Goal: Task Accomplishment & Management: Manage account settings

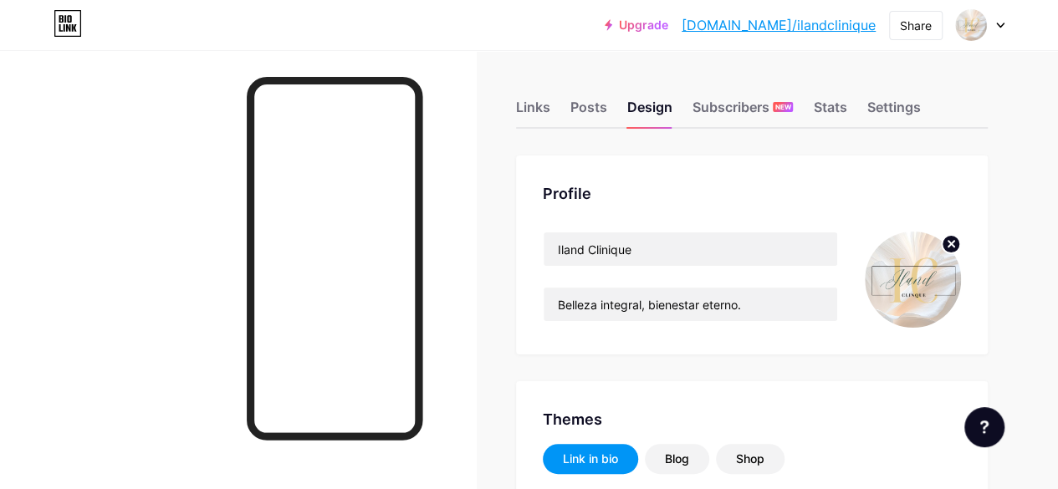
click at [838, 123] on div "Stats" at bounding box center [829, 112] width 33 height 30
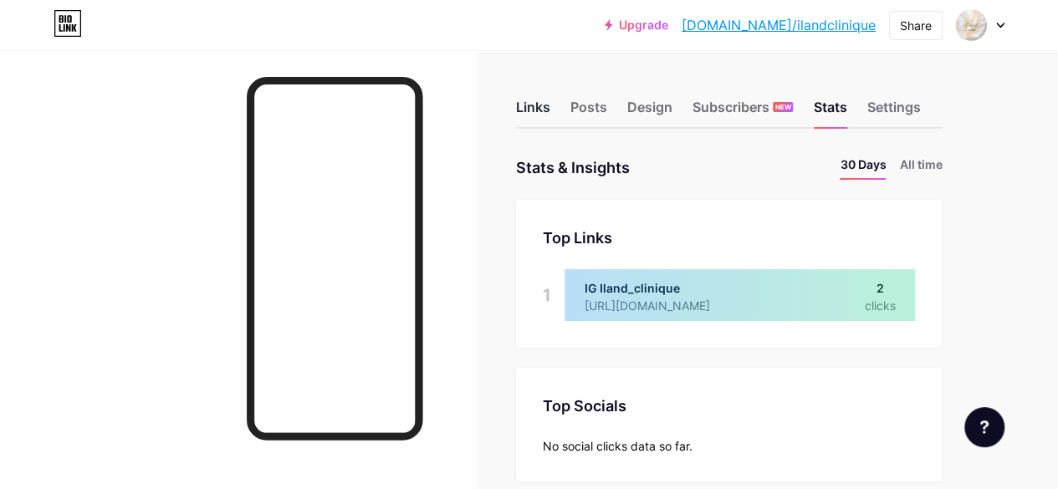
click at [547, 113] on div "Links" at bounding box center [533, 112] width 34 height 30
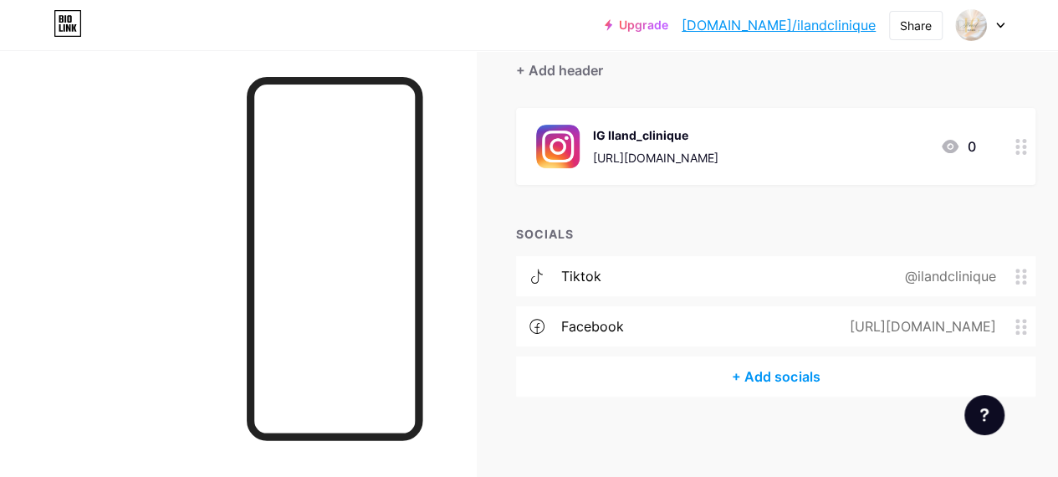
scroll to position [158, 0]
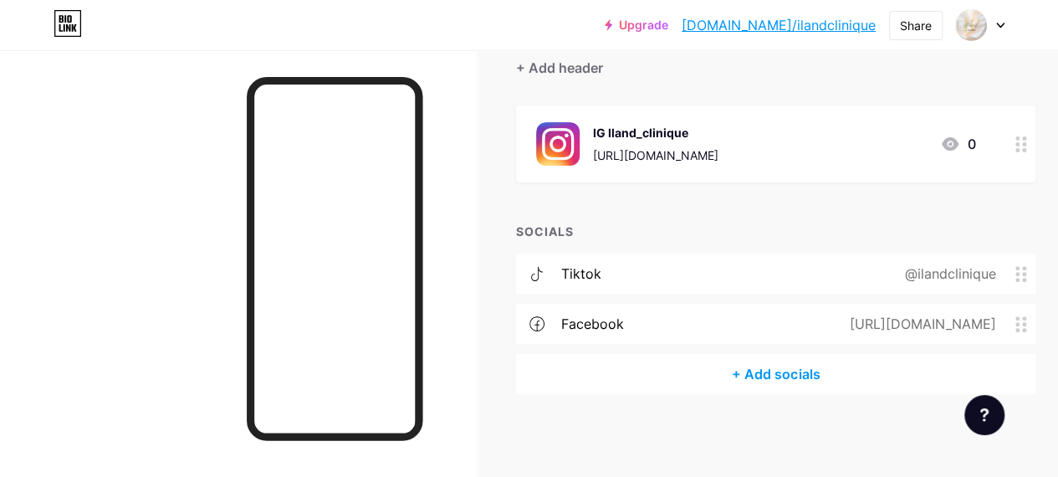
click at [799, 374] on div "+ Add socials" at bounding box center [775, 374] width 519 height 40
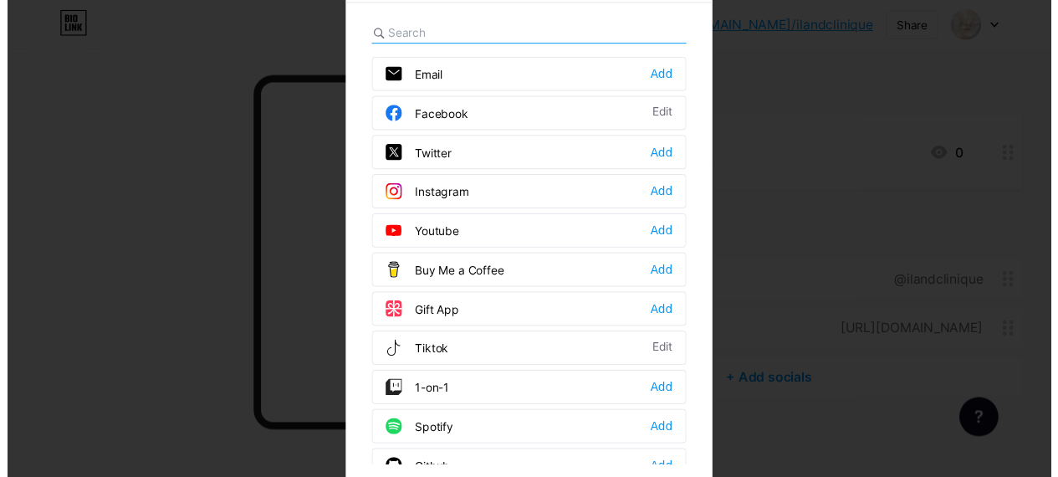
scroll to position [0, 0]
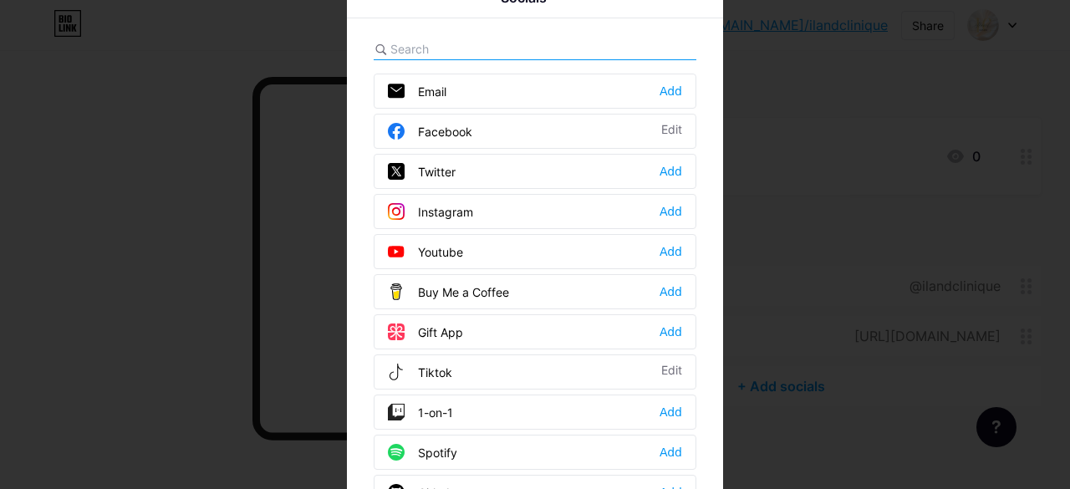
click at [580, 43] on div at bounding box center [535, 49] width 323 height 22
click at [398, 48] on input "text" at bounding box center [482, 49] width 185 height 18
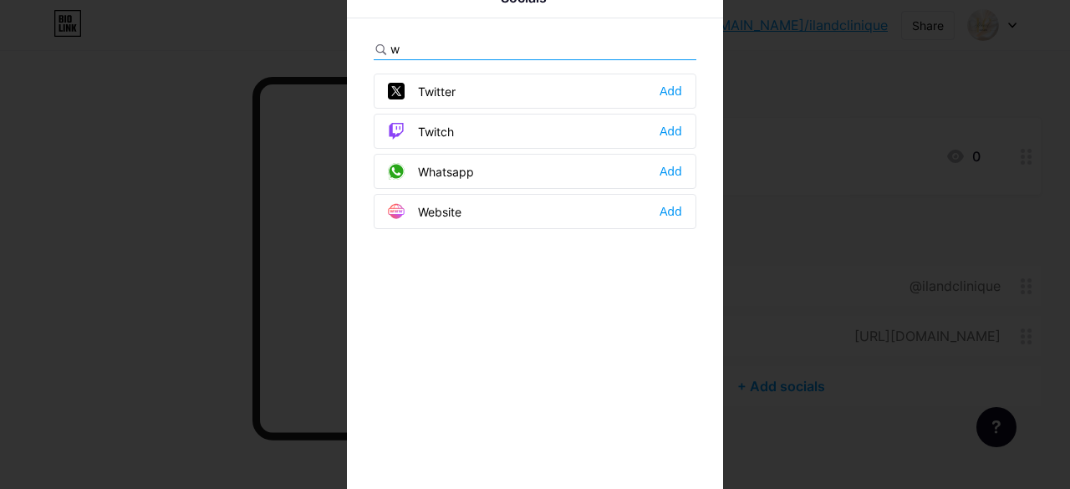
type input "w"
click at [409, 166] on span at bounding box center [403, 171] width 30 height 17
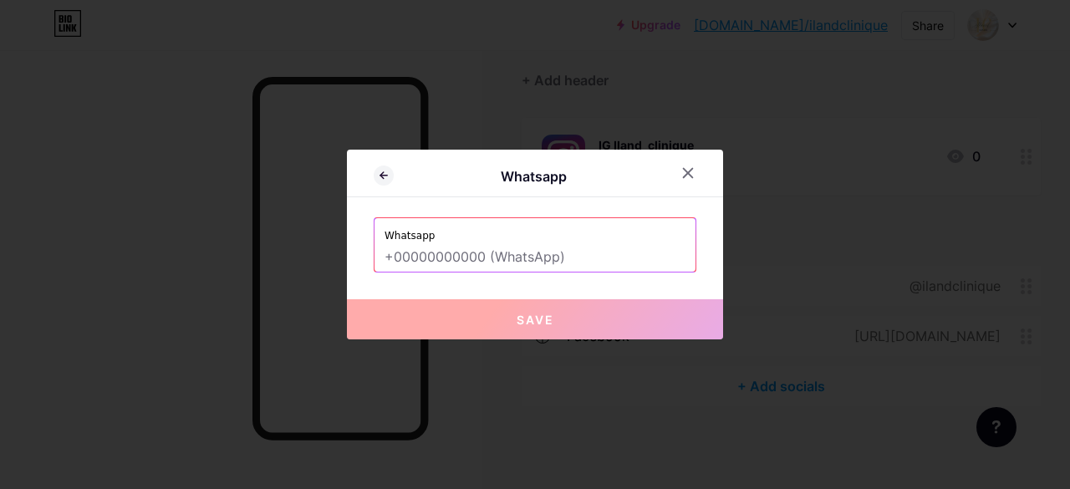
click at [466, 257] on input "text" at bounding box center [535, 257] width 301 height 28
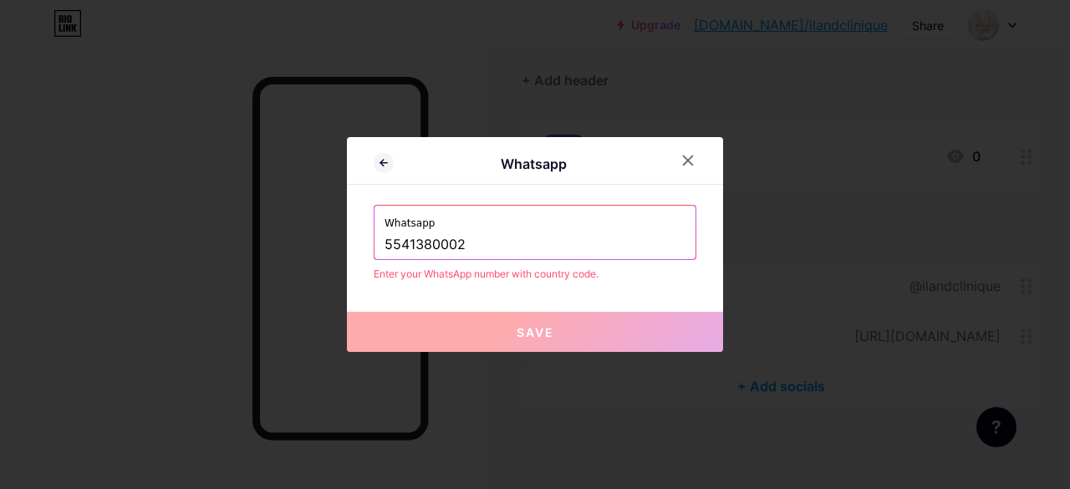
type input "5541380002"
click at [376, 246] on div "Whatsapp [PHONE_NUMBER]" at bounding box center [535, 233] width 321 height 54
drag, startPoint x: 488, startPoint y: 245, endPoint x: 363, endPoint y: 263, distance: 126.7
click at [363, 263] on div "Whatsapp Whatsapp [PHONE_NUMBER] Enter your WhatsApp number with country code. …" at bounding box center [535, 244] width 376 height 215
type input "¿"
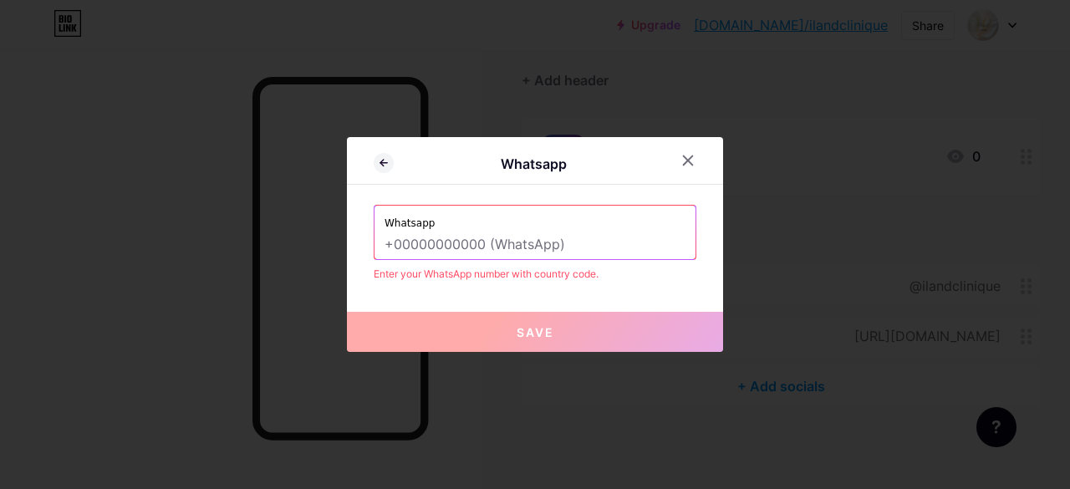
type input "¡"
type input "¿"
type input "'"
type input "¿"
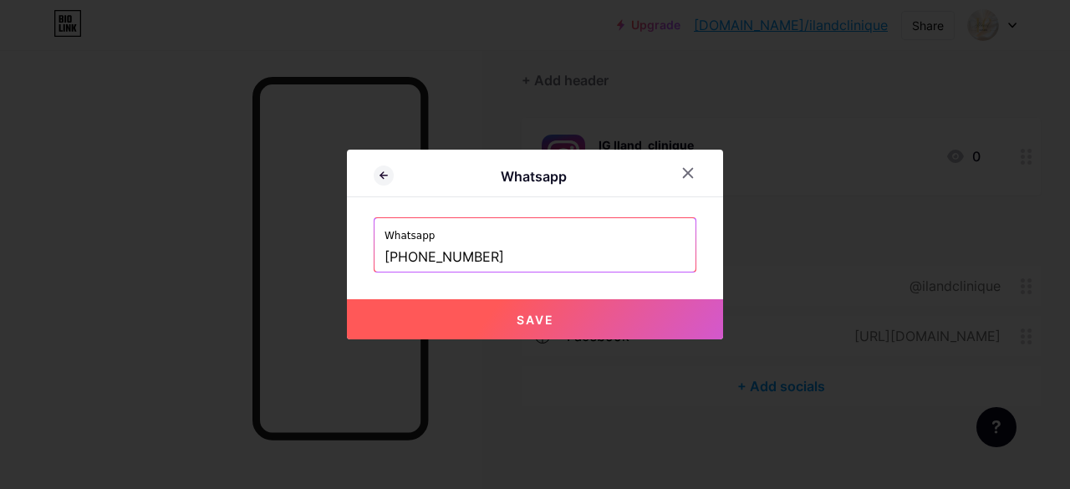
click at [587, 313] on button "Save" at bounding box center [535, 319] width 376 height 40
type input "[URL][DOMAIN_NAME] 5541380002"
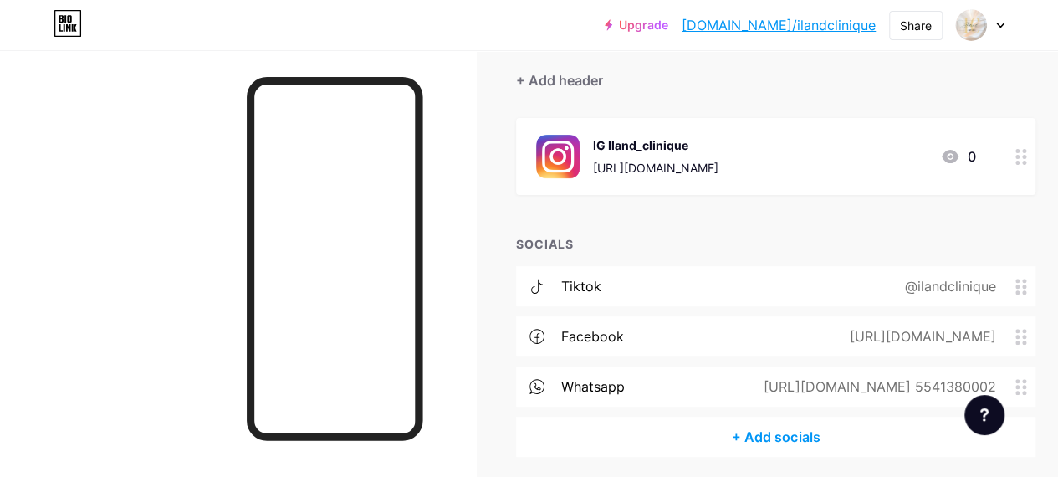
click at [485, 295] on div "Links Posts Design Subscribers NEW Stats Settings + ADD LINK + ADD EMBED + Add …" at bounding box center [552, 222] width 1105 height 635
